Goal: Task Accomplishment & Management: Manage account settings

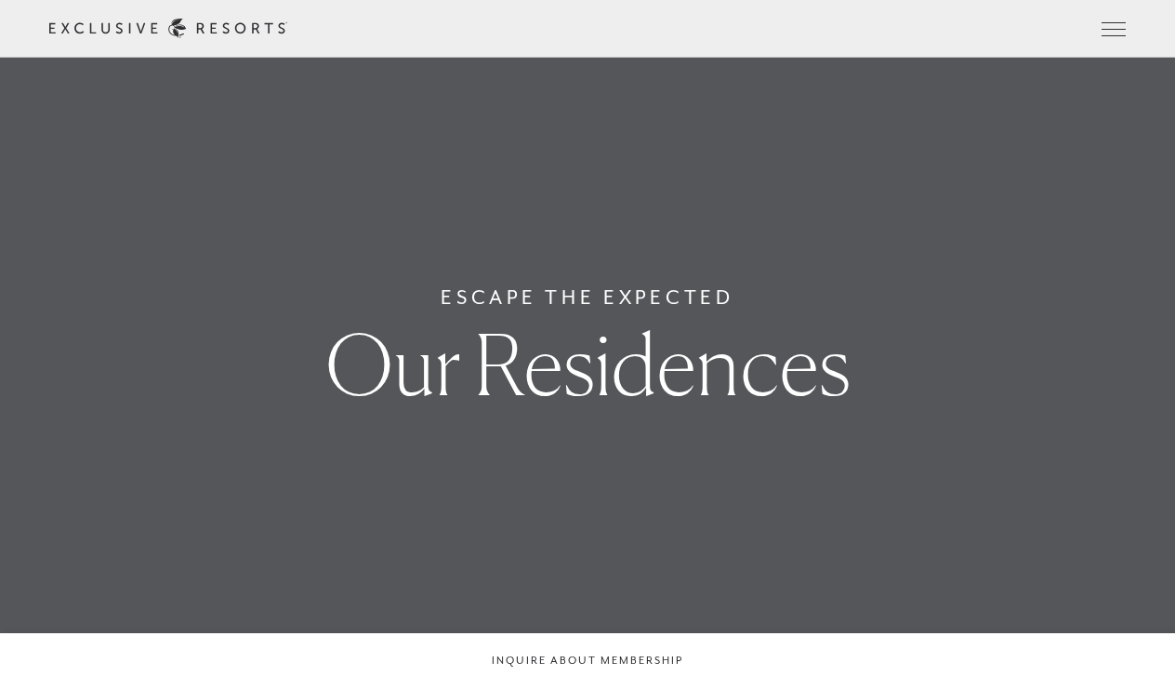
click at [0, 0] on link "Member Login" at bounding box center [0, 0] width 0 height 0
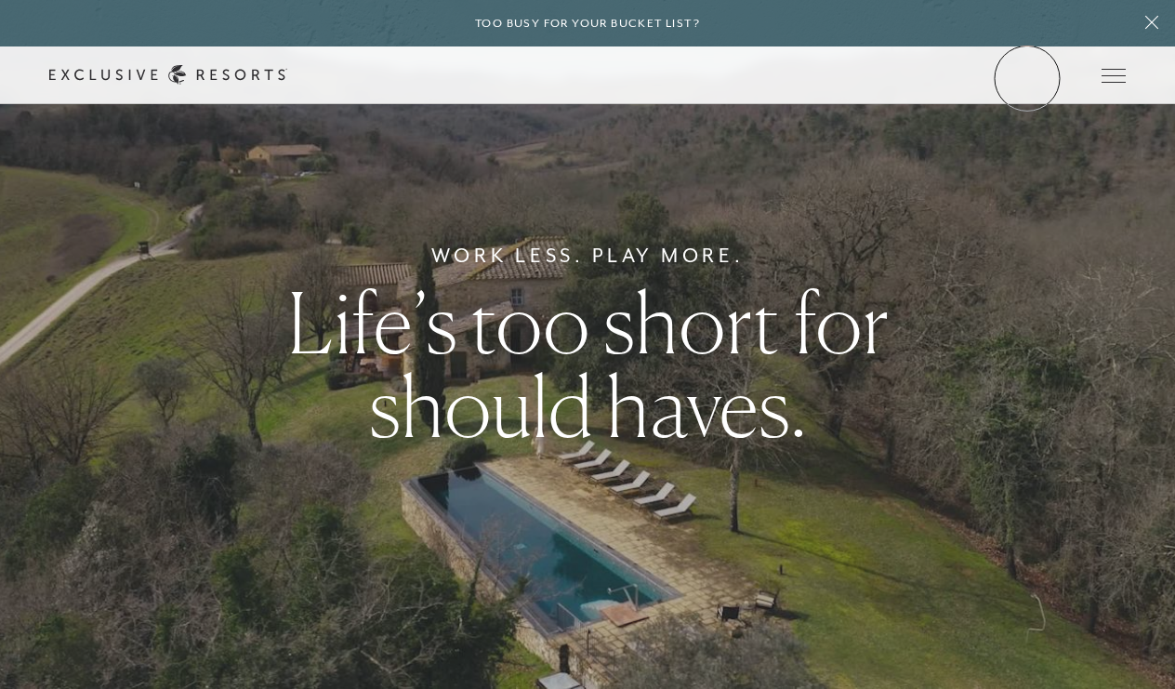
click at [0, 0] on link "Member Login" at bounding box center [0, 0] width 0 height 0
